Goal: Task Accomplishment & Management: Use online tool/utility

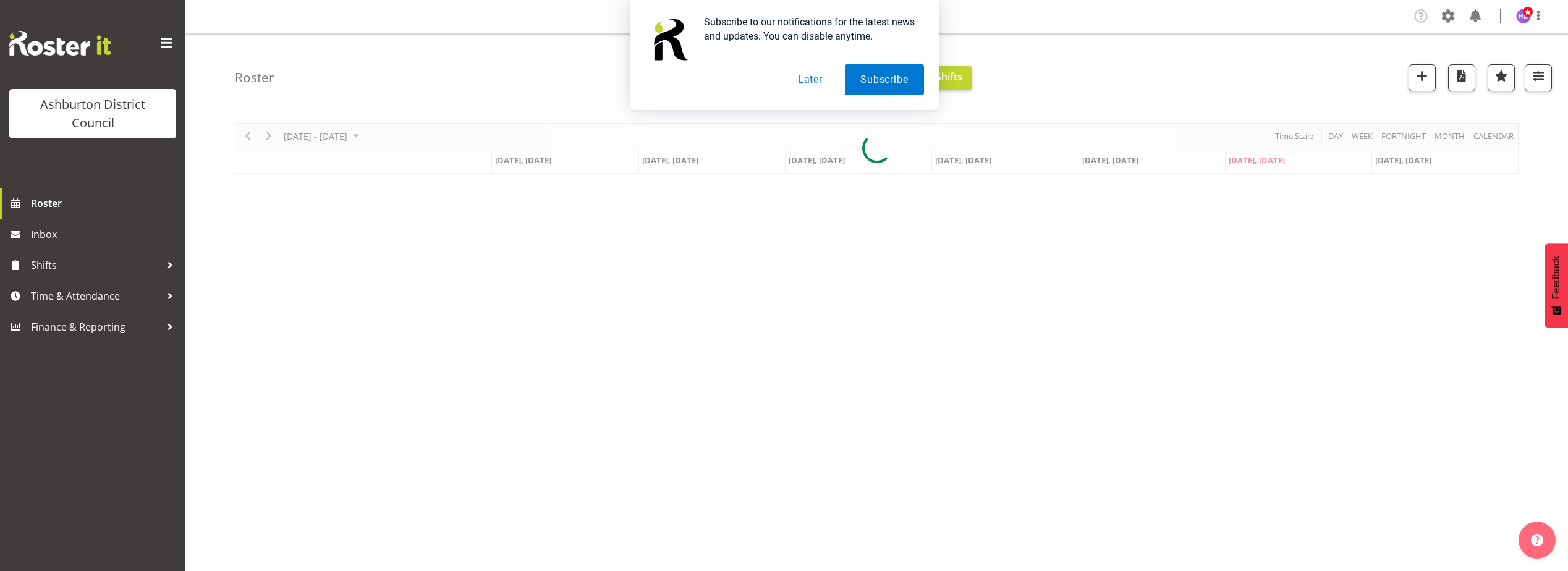
click at [817, 77] on button "Later" at bounding box center [810, 79] width 55 height 31
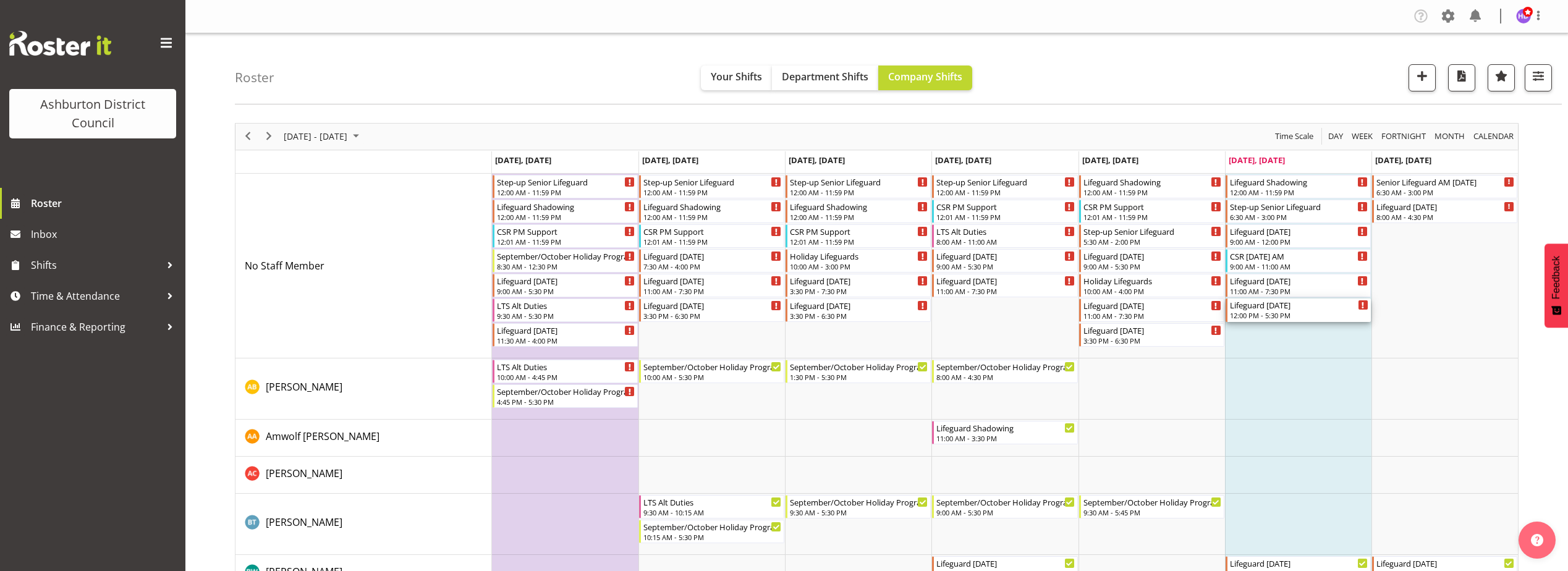
click at [1265, 307] on div "Lifeguard [DATE]" at bounding box center [1298, 305] width 138 height 12
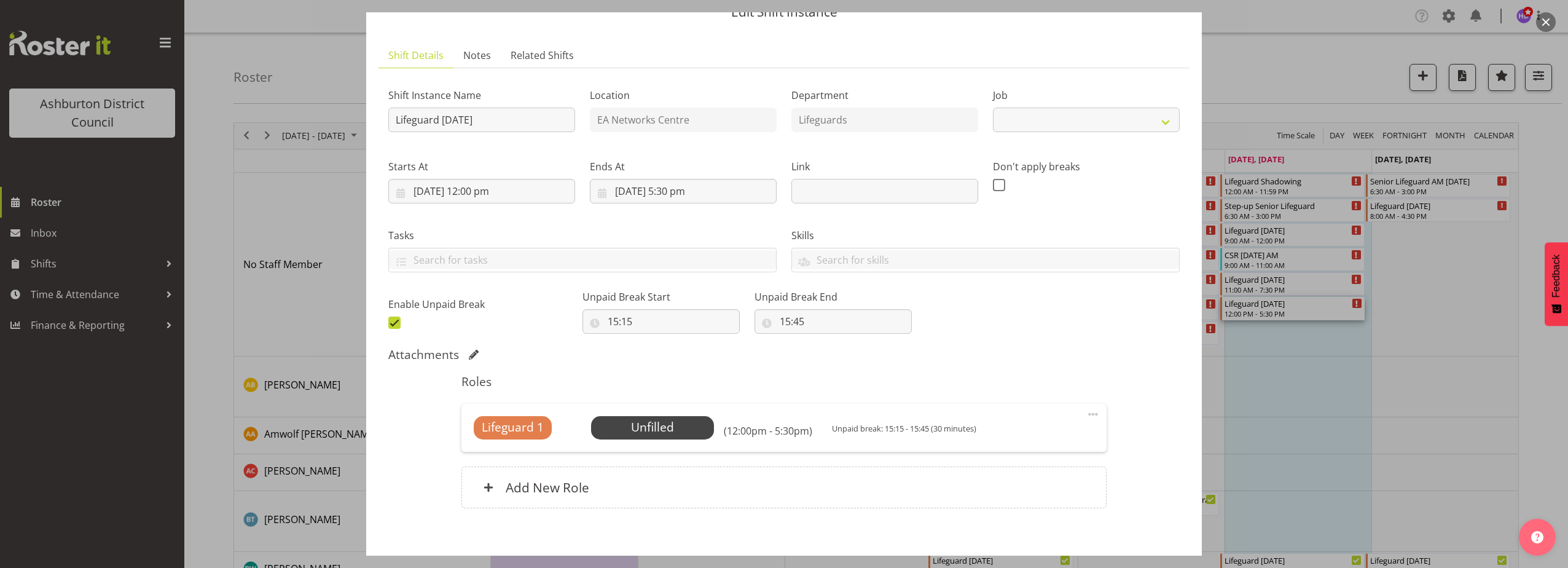
scroll to position [118, 0]
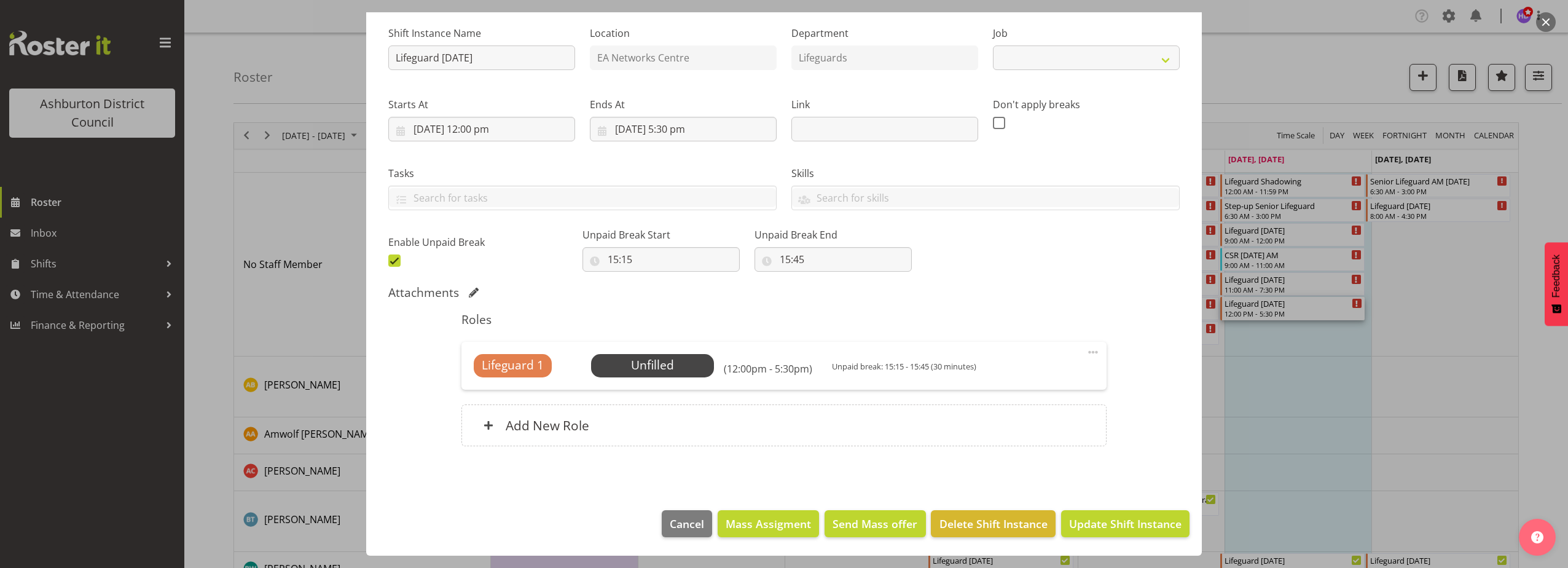
select select "38"
click at [668, 365] on span "Select Employee" at bounding box center [652, 366] width 91 height 18
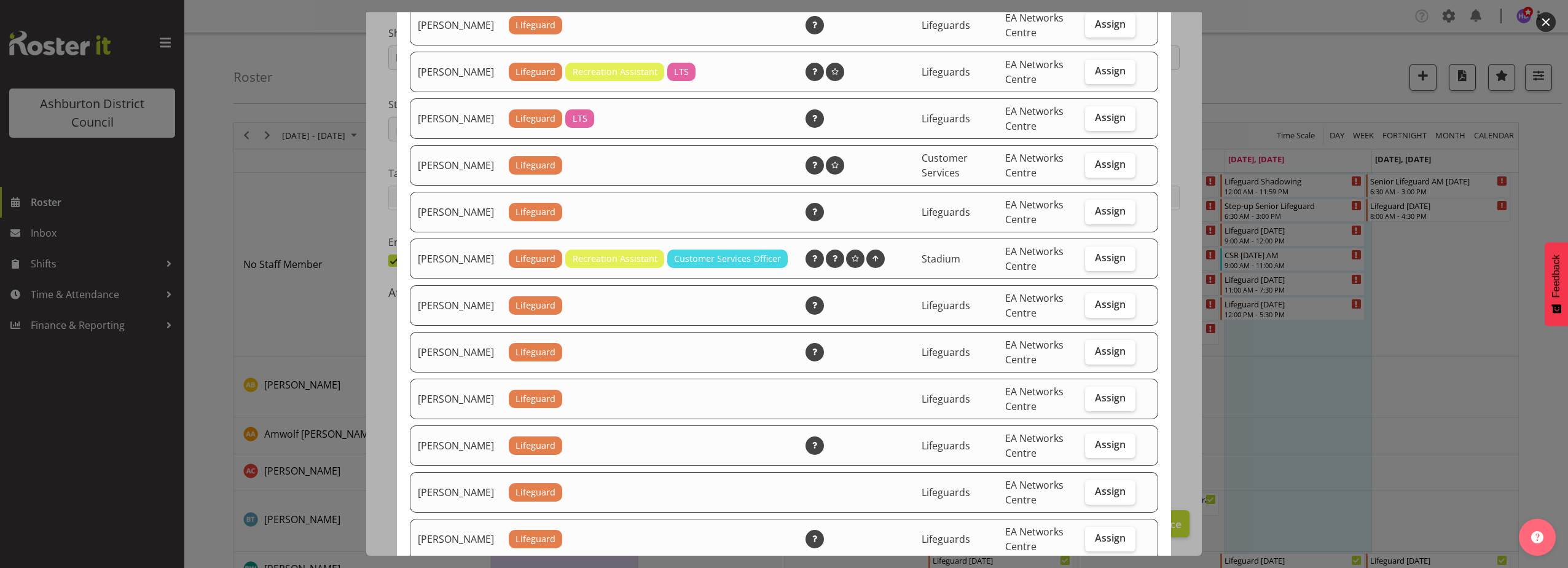
scroll to position [615, 0]
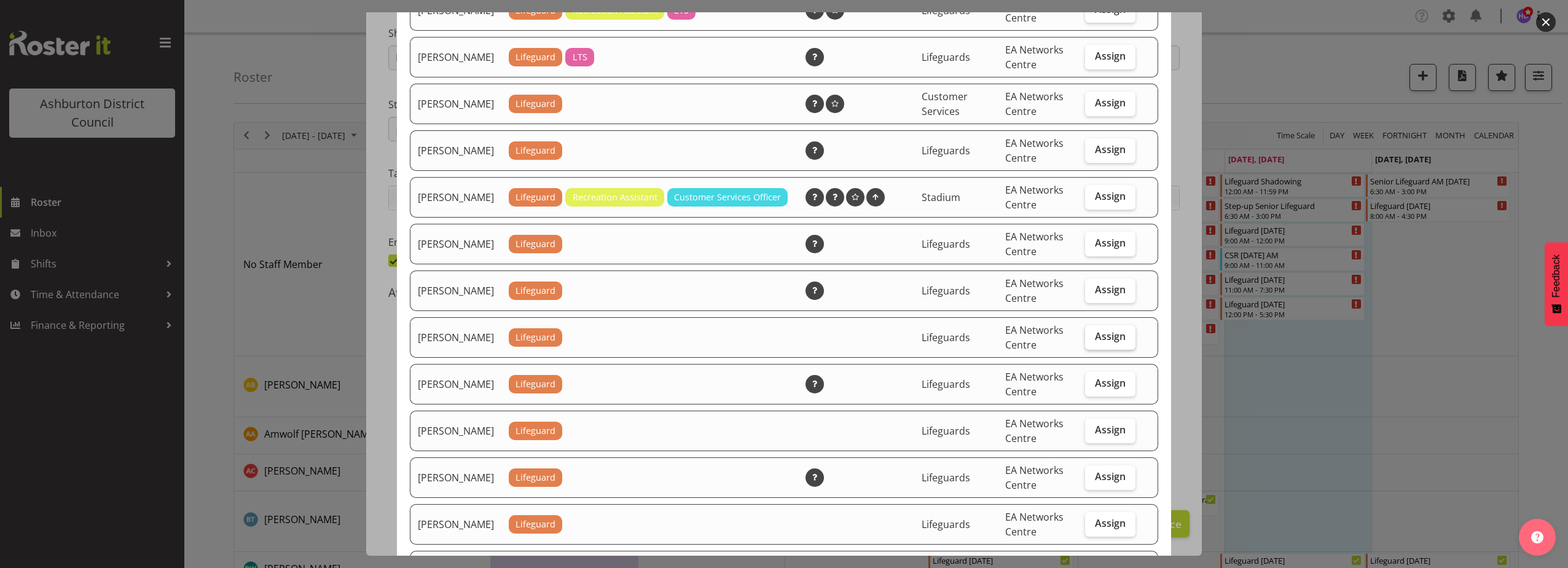
click at [1113, 343] on span "Assign" at bounding box center [1109, 336] width 31 height 12
click at [1093, 341] on input "Assign" at bounding box center [1088, 336] width 8 height 8
checkbox input "true"
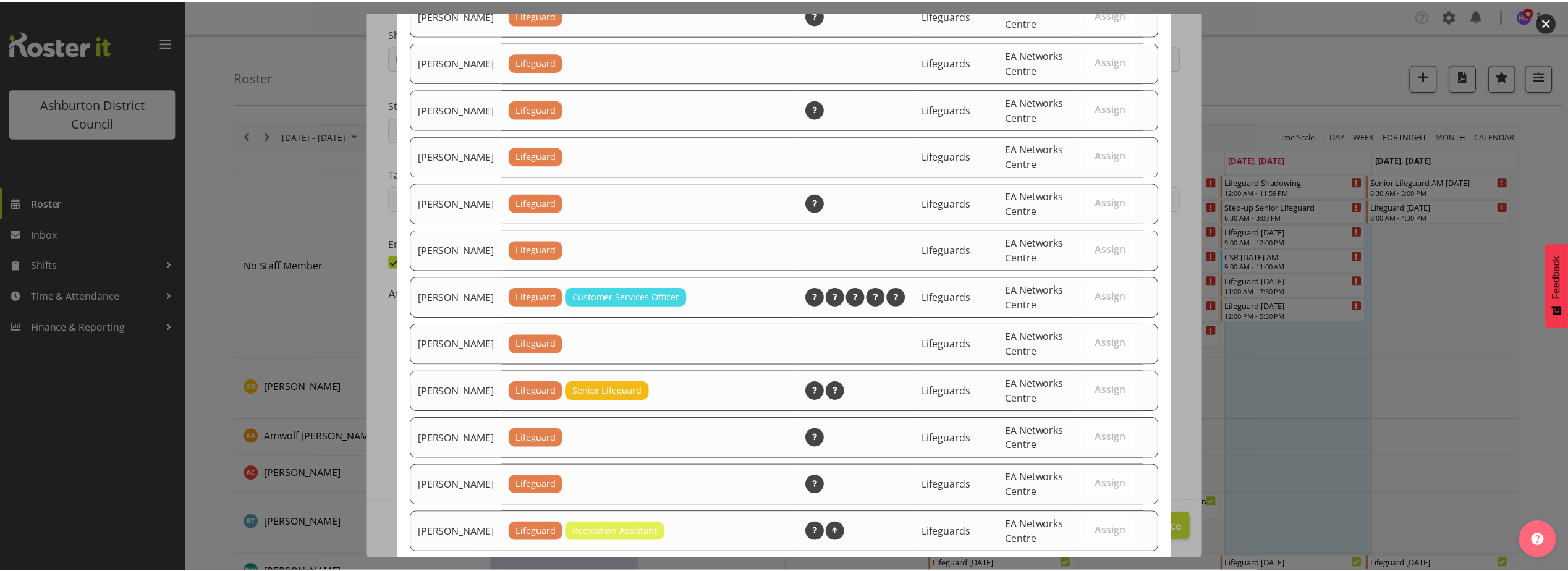
scroll to position [1309, 0]
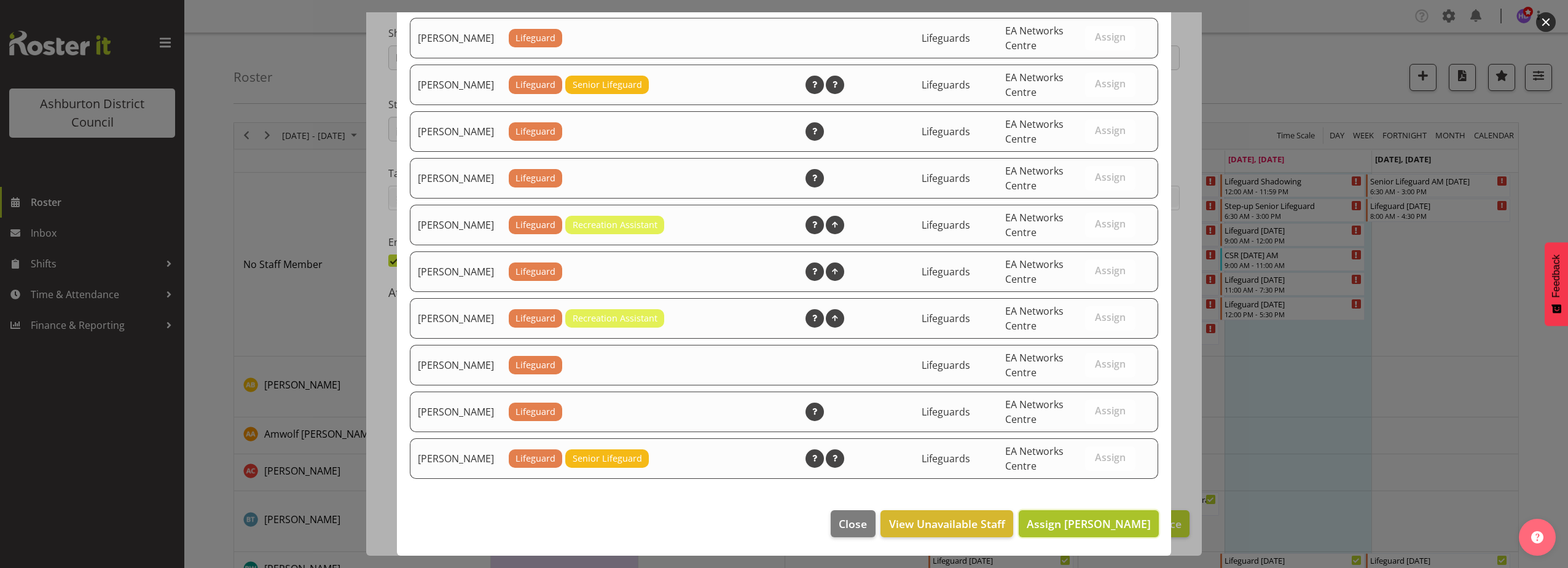
click at [1111, 520] on span "Assign [PERSON_NAME]" at bounding box center [1088, 524] width 124 height 15
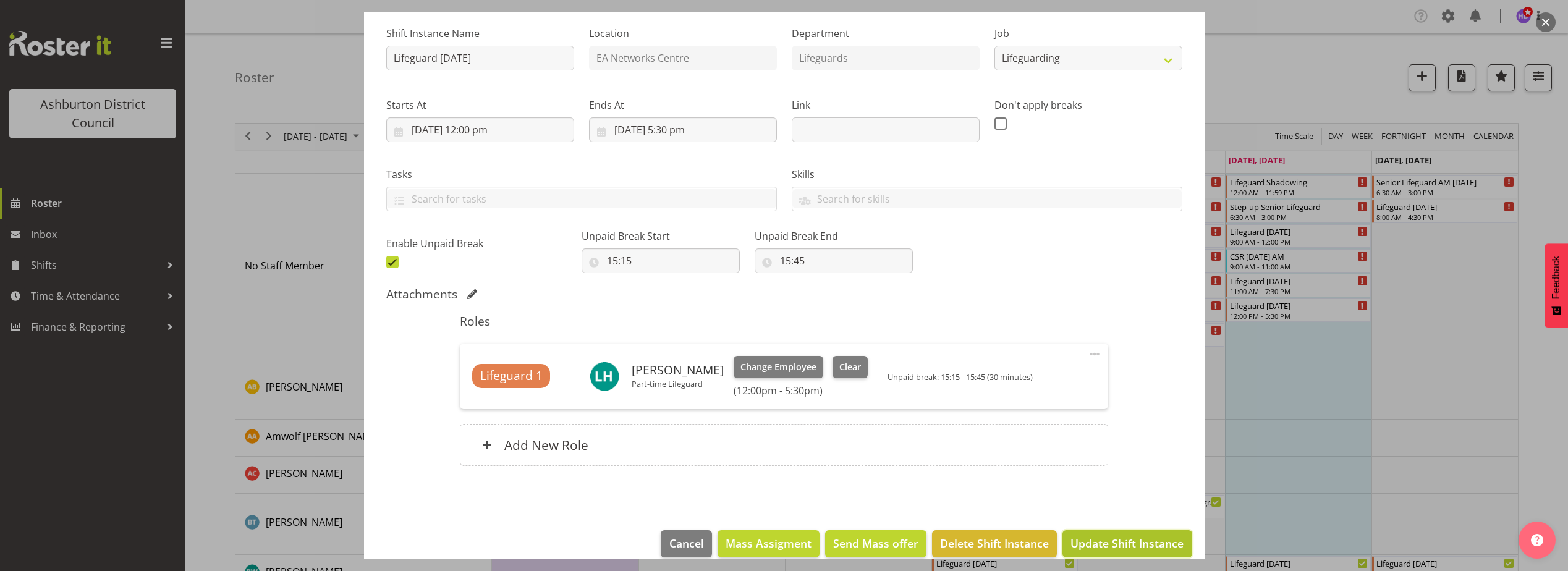
click at [1139, 546] on span "Update Shift Instance" at bounding box center [1127, 543] width 113 height 16
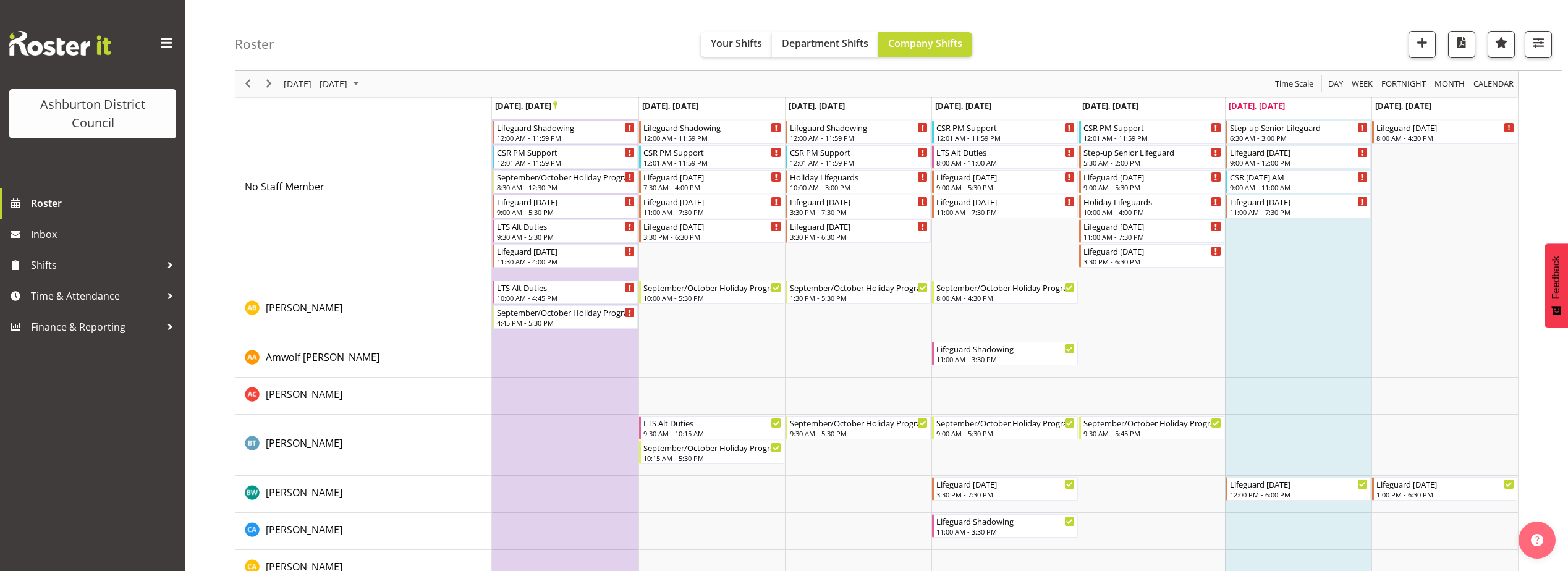
scroll to position [0, 0]
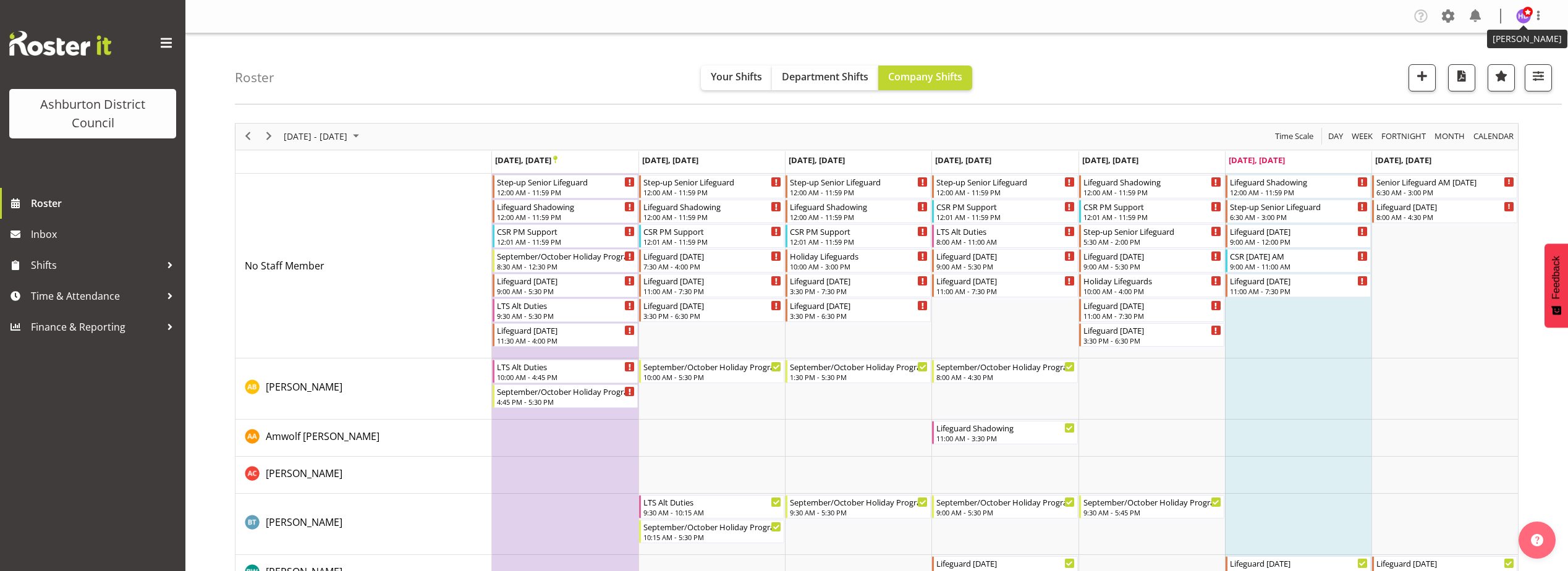
click at [1530, 14] on span at bounding box center [1528, 12] width 10 height 10
click at [1514, 62] on link "Log Out" at bounding box center [1486, 64] width 119 height 22
